Goal: Navigation & Orientation: Find specific page/section

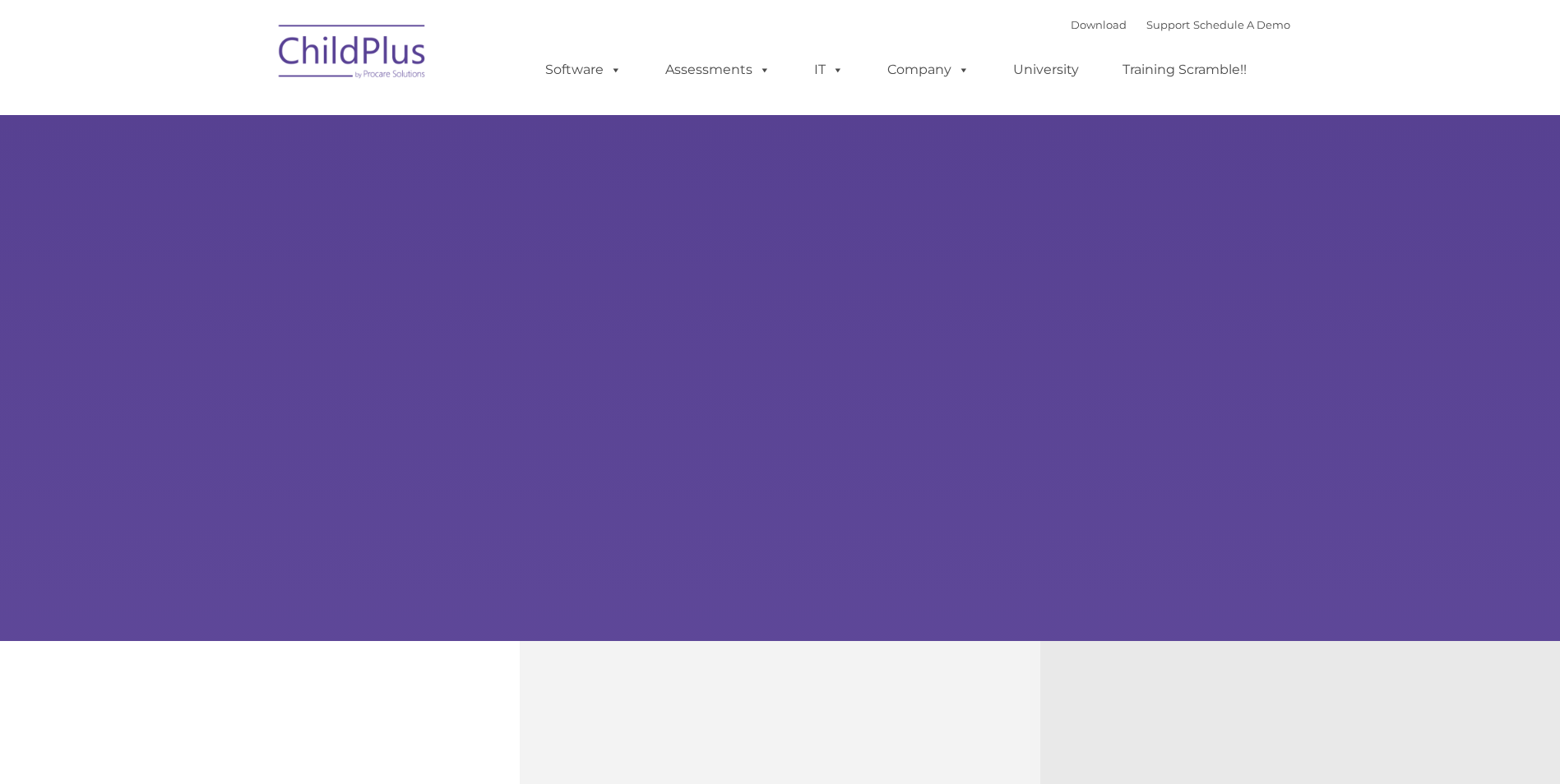
type input ""
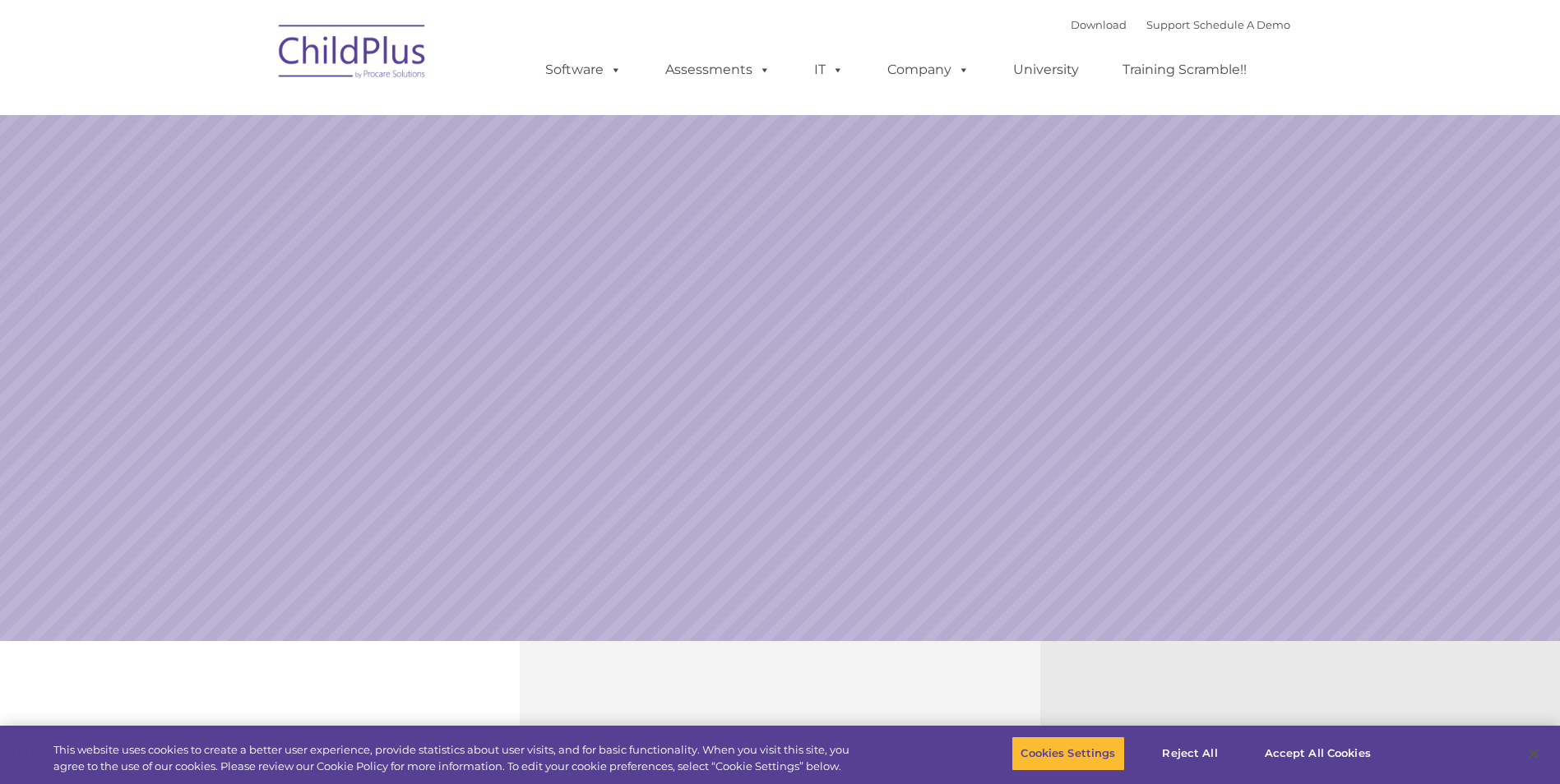
select select "MEDIUM"
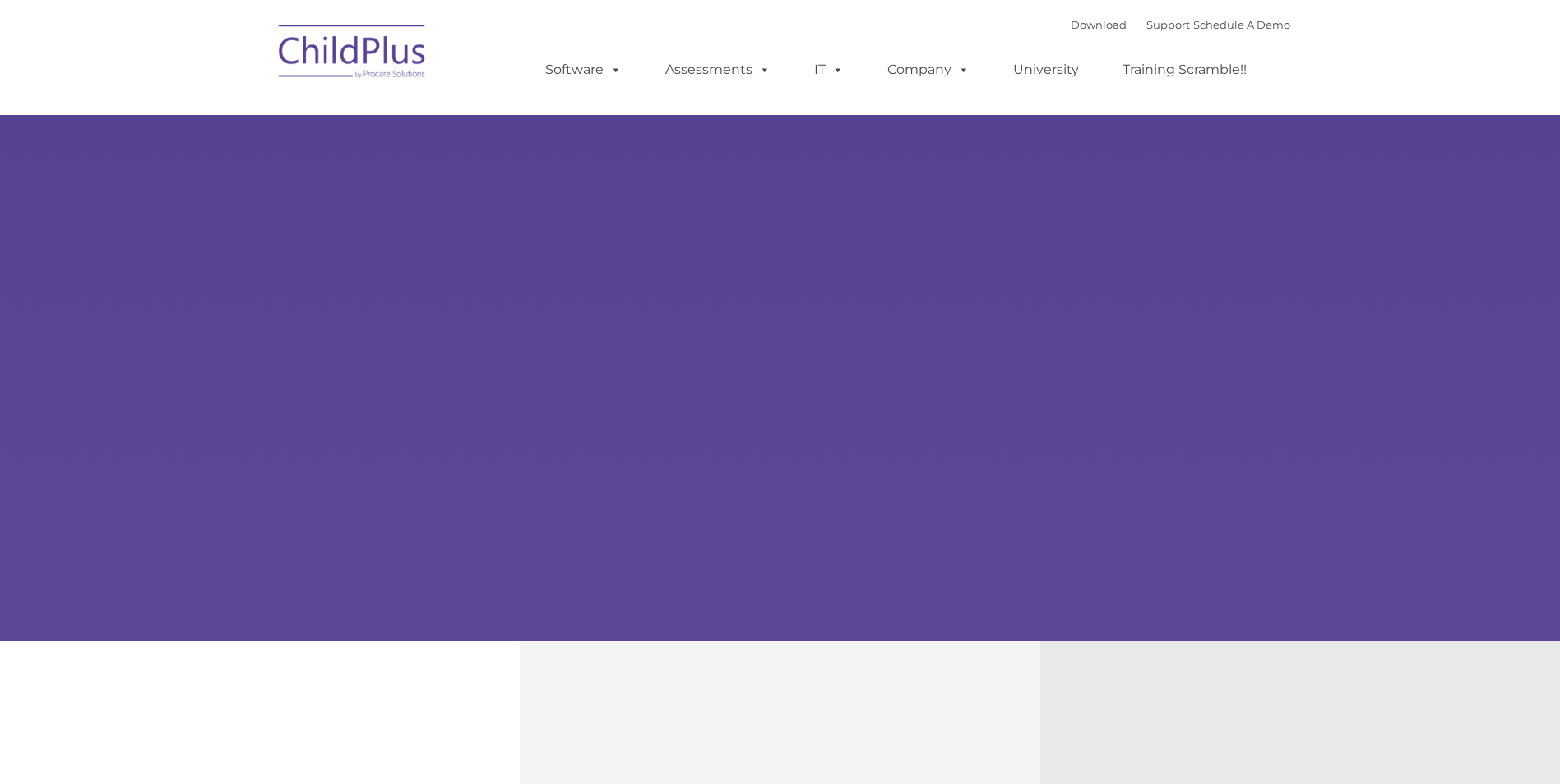
type input ""
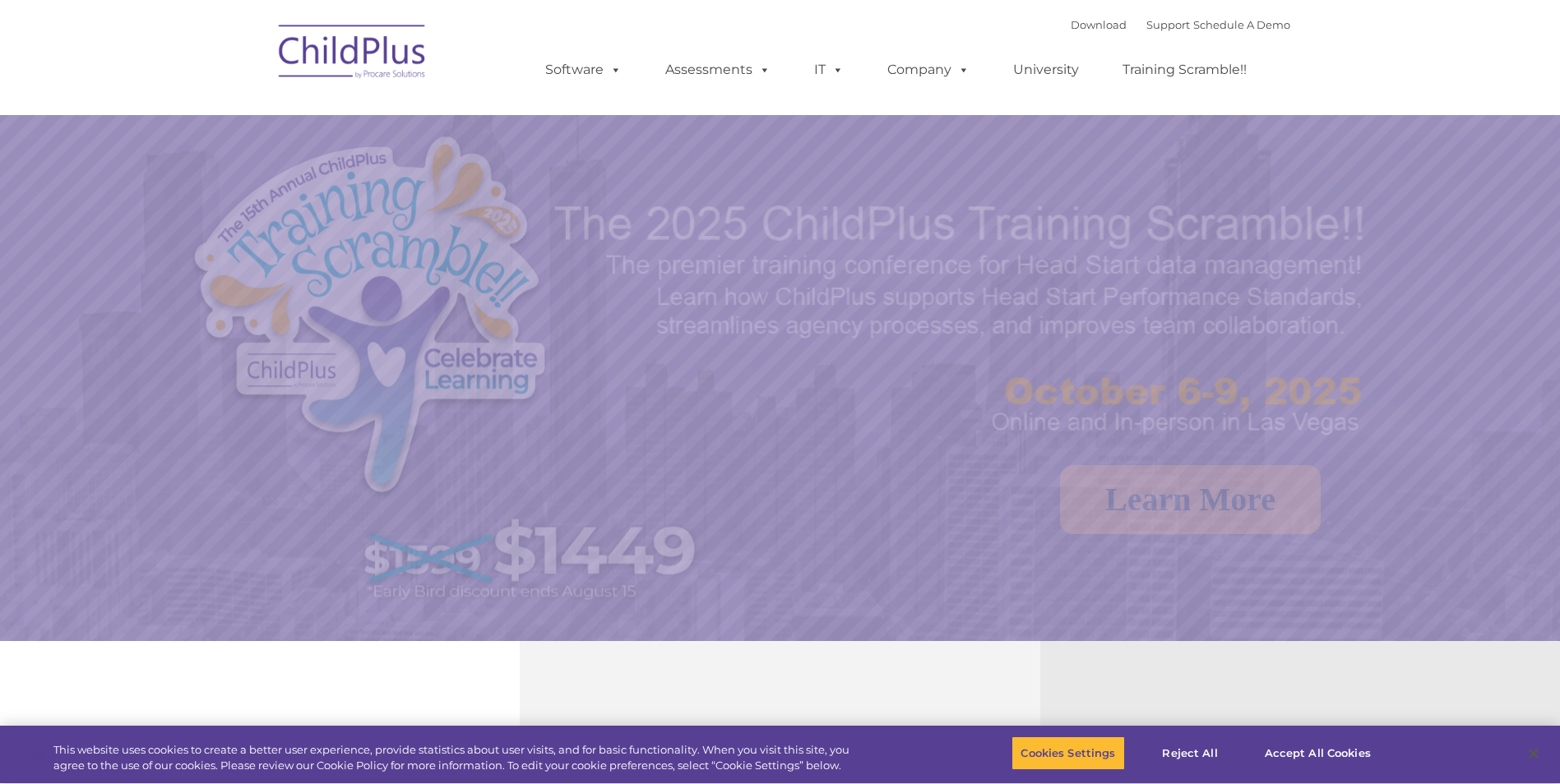
select select "MEDIUM"
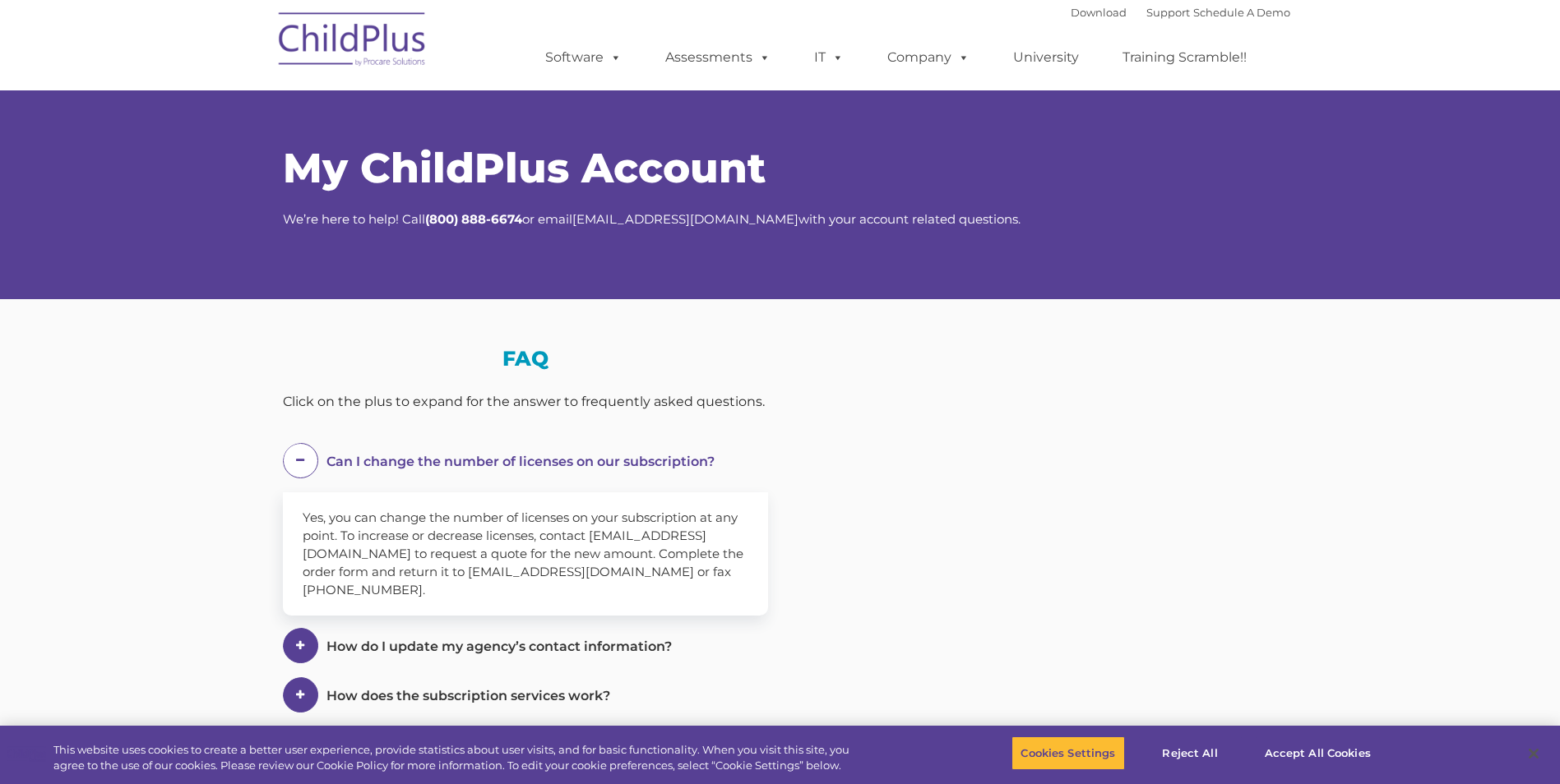
select select "MEDIUM"
